Goal: Task Accomplishment & Management: Complete application form

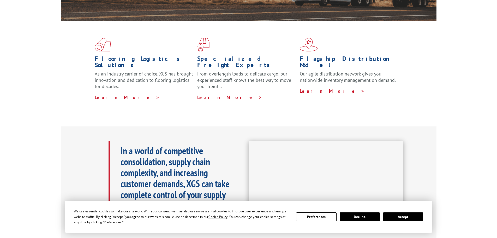
scroll to position [157, 0]
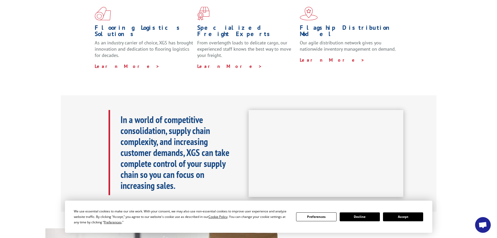
click at [412, 218] on button "Accept" at bounding box center [403, 216] width 40 height 9
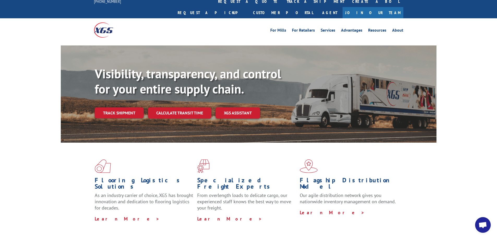
scroll to position [0, 0]
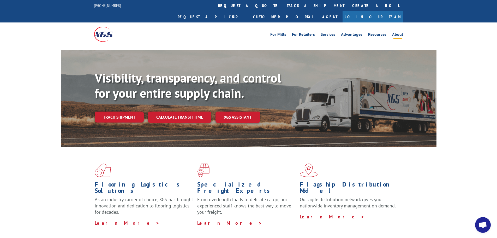
click at [395, 32] on link "About" at bounding box center [397, 35] width 11 height 6
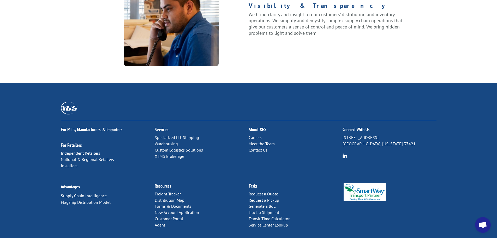
scroll to position [672, 0]
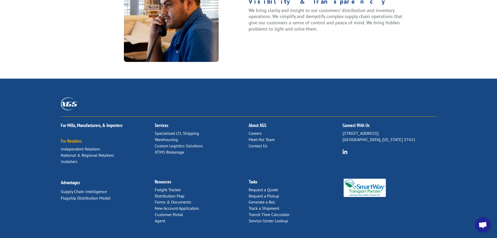
click at [76, 138] on link "For Retailers" at bounding box center [71, 141] width 21 height 6
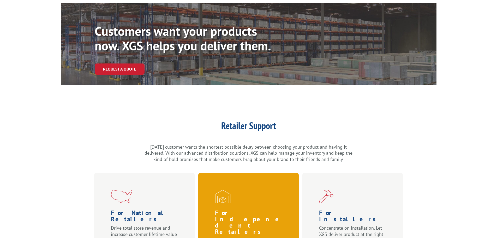
scroll to position [104, 0]
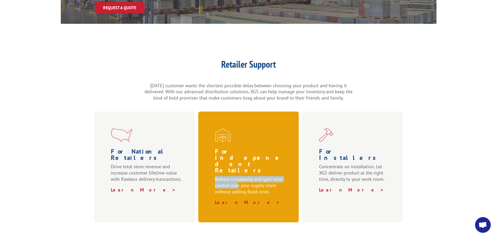
drag, startPoint x: 245, startPoint y: 148, endPoint x: 220, endPoint y: 159, distance: 27.4
click at [233, 163] on div "For Indepenedent Retailers Reduce complexity and gain total control over your s…" at bounding box center [249, 176] width 69 height 57
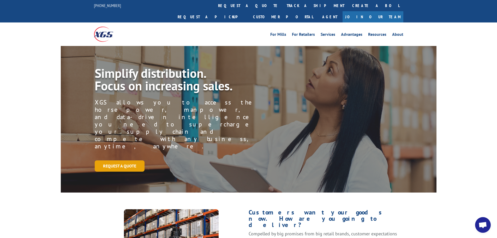
click at [131, 160] on link "Request a Quote" at bounding box center [120, 165] width 50 height 11
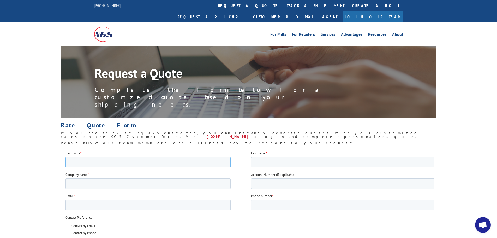
click at [127, 160] on input "First name *" at bounding box center [147, 162] width 165 height 10
type input "[PERSON_NAME]"
click at [269, 163] on input "Last name *" at bounding box center [342, 162] width 183 height 10
type input "chen"
click at [167, 180] on input "Company name *" at bounding box center [147, 183] width 165 height 10
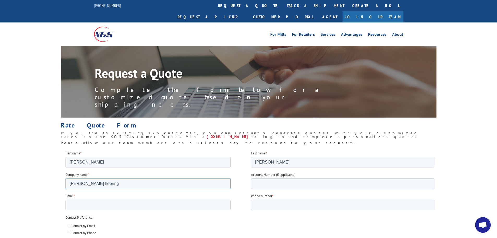
type input "panco flooring"
click at [137, 205] on input "Email *" at bounding box center [147, 204] width 165 height 10
type input "PANCOFOORING@GMAIL.COM"
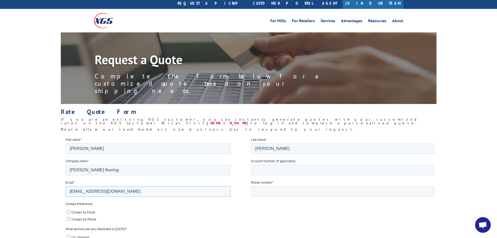
scroll to position [26, 0]
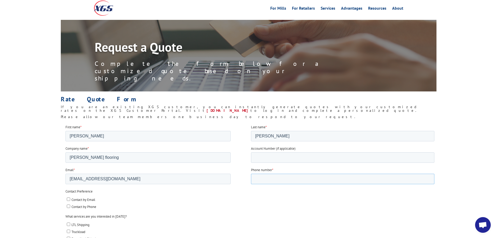
click at [258, 178] on input "Phone number *" at bounding box center [342, 178] width 183 height 10
type input "15109131823"
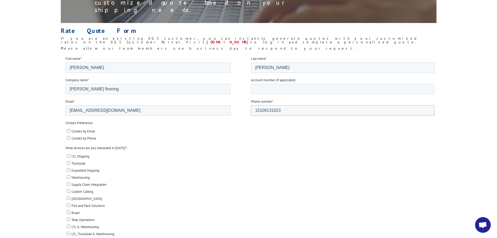
scroll to position [104, 0]
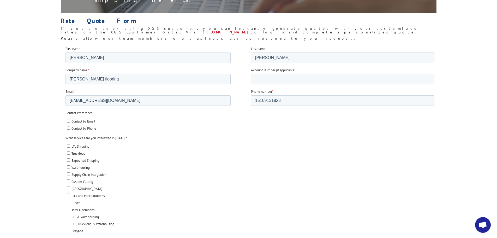
click at [67, 119] on input "Contact by Email" at bounding box center [68, 120] width 3 height 3
checkbox input "true"
click at [70, 145] on input "LTL Shipping" at bounding box center [68, 145] width 3 height 3
checkbox input "true"
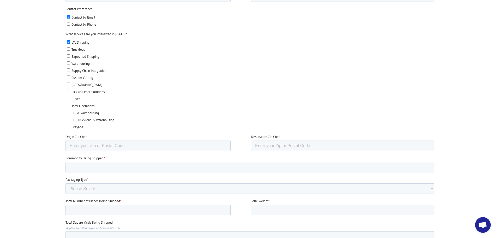
scroll to position [209, 0]
click at [107, 143] on input "Origin Zip Code *" at bounding box center [147, 145] width 165 height 10
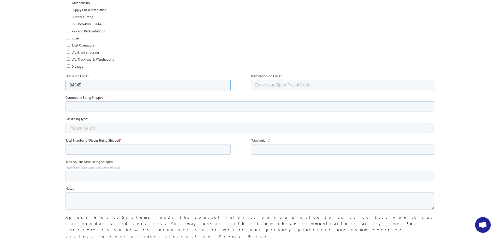
scroll to position [261, 0]
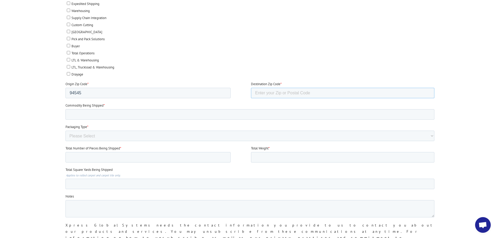
click at [283, 92] on input "Destination Zip Code *" at bounding box center [342, 93] width 183 height 10
click at [126, 92] on input "94545" at bounding box center [147, 93] width 165 height 10
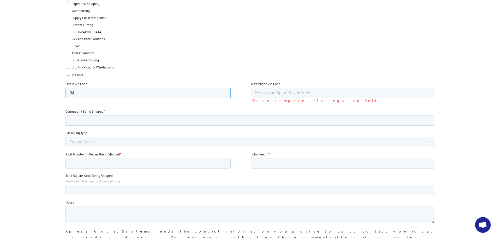
type input "9"
type input "307010"
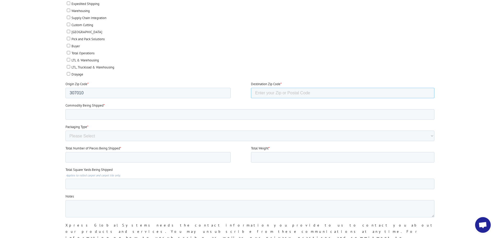
click at [267, 94] on input "Destination Zip Code *" at bounding box center [342, 93] width 183 height 10
type input "94545"
click at [81, 111] on input "Commodity Being Shipped *" at bounding box center [249, 114] width 369 height 10
type input "carpet"
click at [129, 133] on select "Please Select Rolled Goods Palletized" at bounding box center [249, 135] width 369 height 10
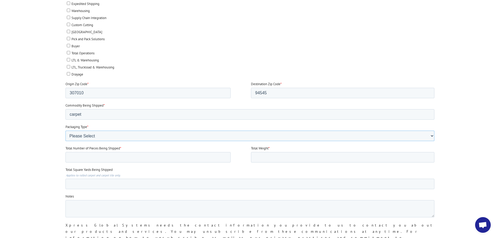
select select "Rolled Carpet"
click at [65, 141] on select "Please Select Rolled Goods Palletized" at bounding box center [249, 135] width 369 height 10
click at [264, 154] on input "Total Weight *" at bounding box center [342, 157] width 183 height 10
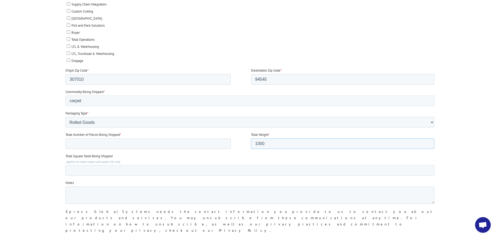
scroll to position [287, 0]
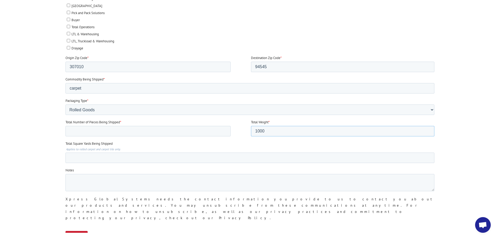
type input "1000"
click at [81, 231] on input "Submit" at bounding box center [76, 236] width 22 height 10
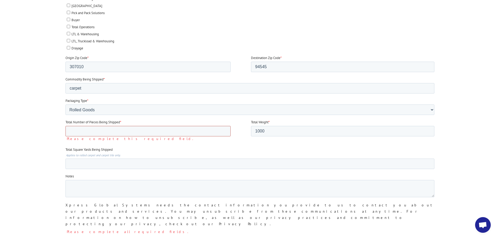
click at [91, 133] on input "Total Number of Pieces Being Shipped *" at bounding box center [147, 131] width 165 height 10
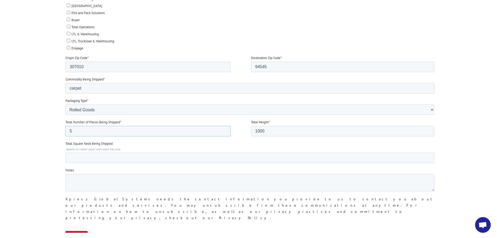
type input "5"
click at [305, 226] on div "Submit" at bounding box center [250, 235] width 371 height 19
click at [78, 231] on input "Submit" at bounding box center [76, 236] width 22 height 10
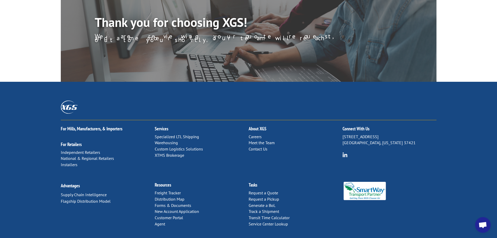
scroll to position [60, 0]
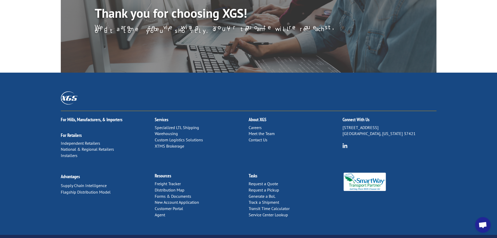
click at [273, 51] on div "Thank you for choosing XGS! We are reviewing your quote request, and a member o…" at bounding box center [249, 29] width 376 height 87
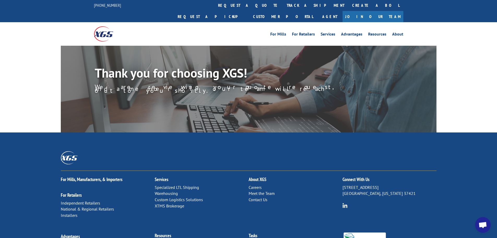
scroll to position [0, 0]
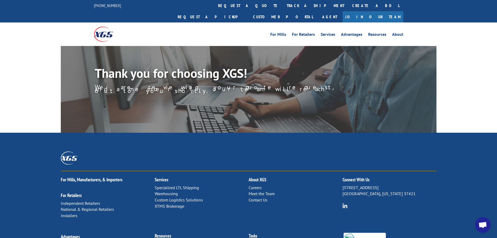
click at [238, 22] on div "For [PERSON_NAME] For Retailers Services Advantages Resources About For [PERSON…" at bounding box center [248, 33] width 309 height 23
click at [224, 133] on div "For [PERSON_NAME], Manufacturers, & Importers For Retailers Independent Retaile…" at bounding box center [248, 214] width 497 height 162
